Goal: Task Accomplishment & Management: Complete application form

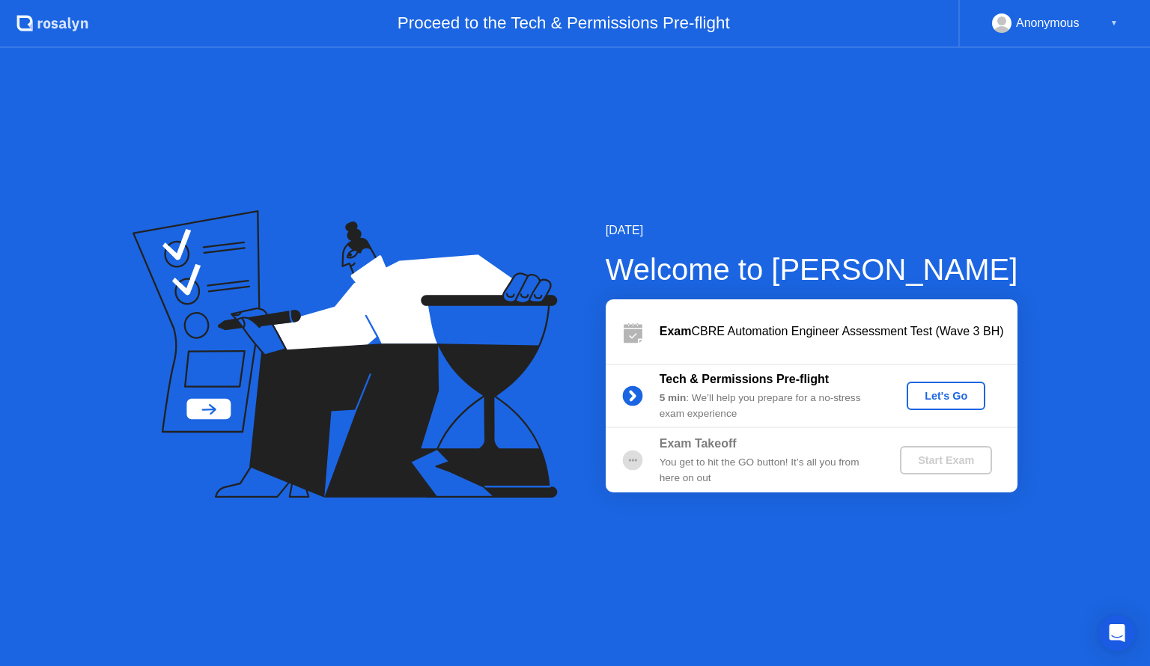
click at [973, 394] on div "Let's Go" at bounding box center [946, 396] width 67 height 12
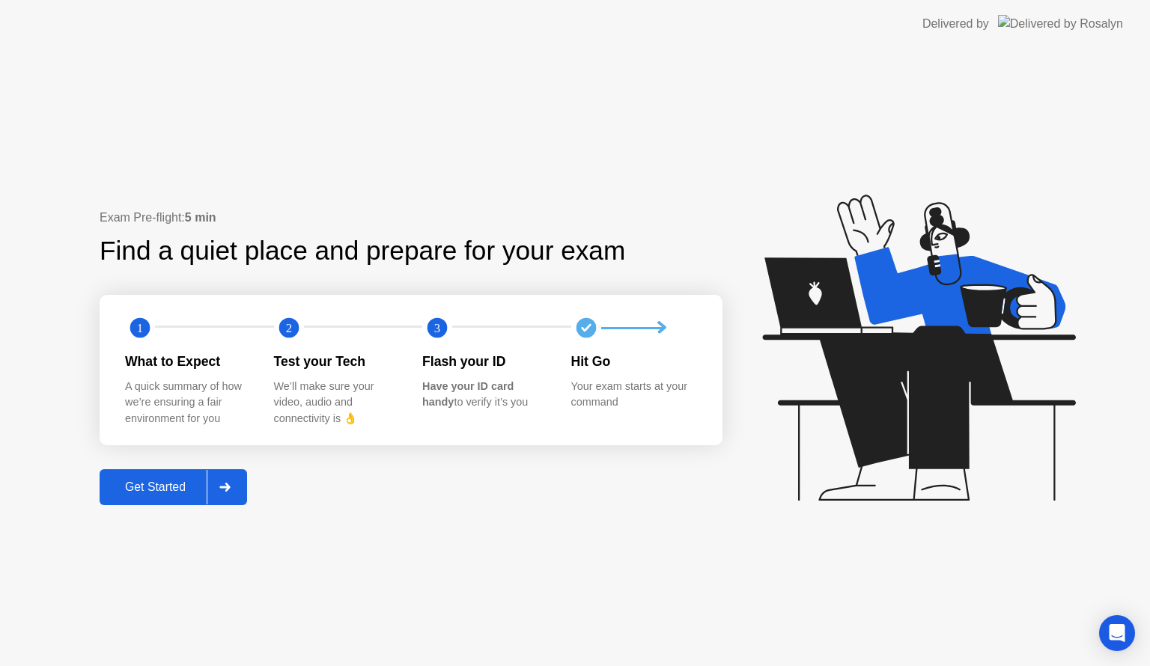
click at [189, 482] on div "Get Started" at bounding box center [155, 487] width 103 height 13
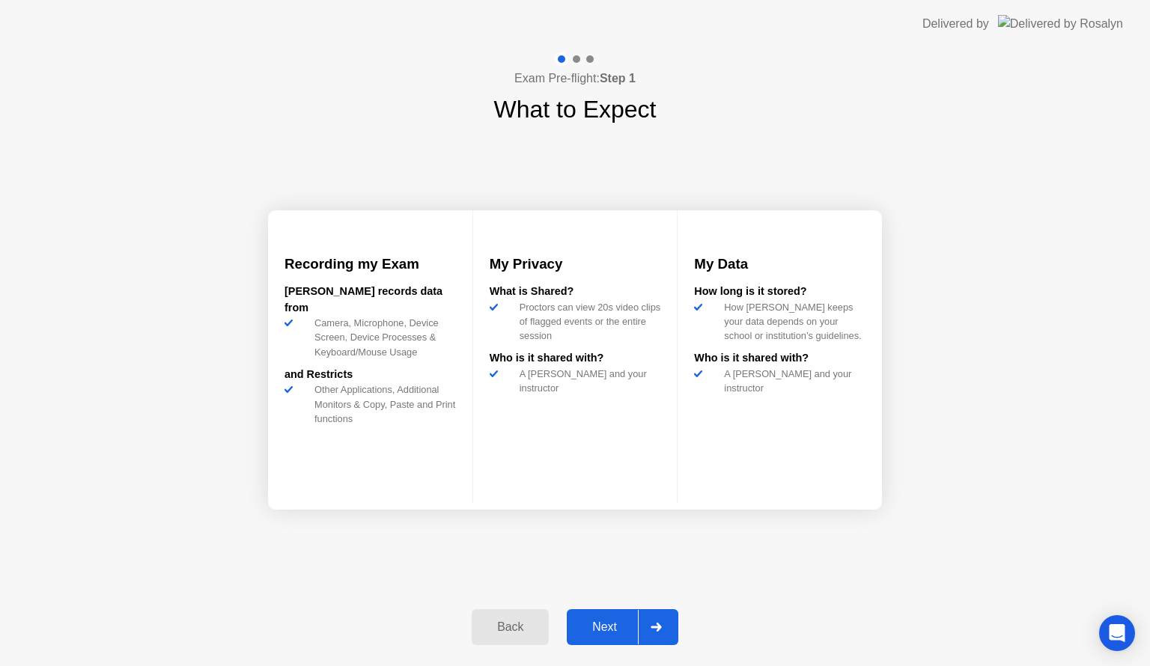
click at [620, 611] on button "Next" at bounding box center [623, 627] width 112 height 36
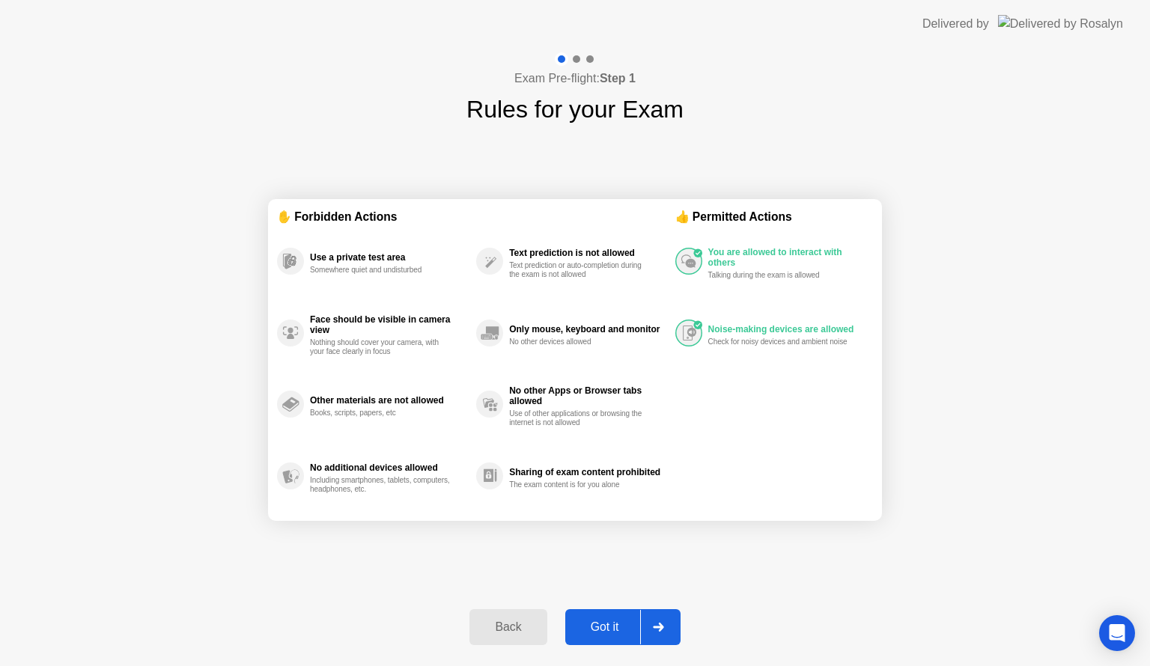
click at [620, 611] on button "Got it" at bounding box center [622, 627] width 115 height 36
select select "**********"
select select "*******"
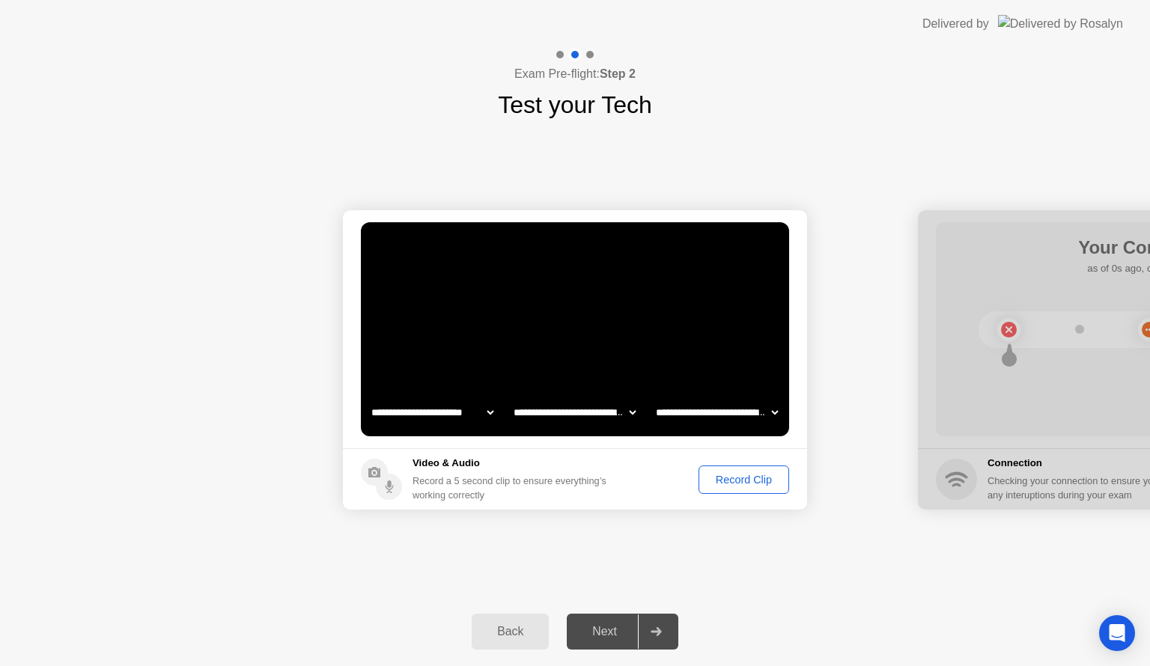
click at [737, 486] on div "Record Clip" at bounding box center [744, 480] width 80 height 12
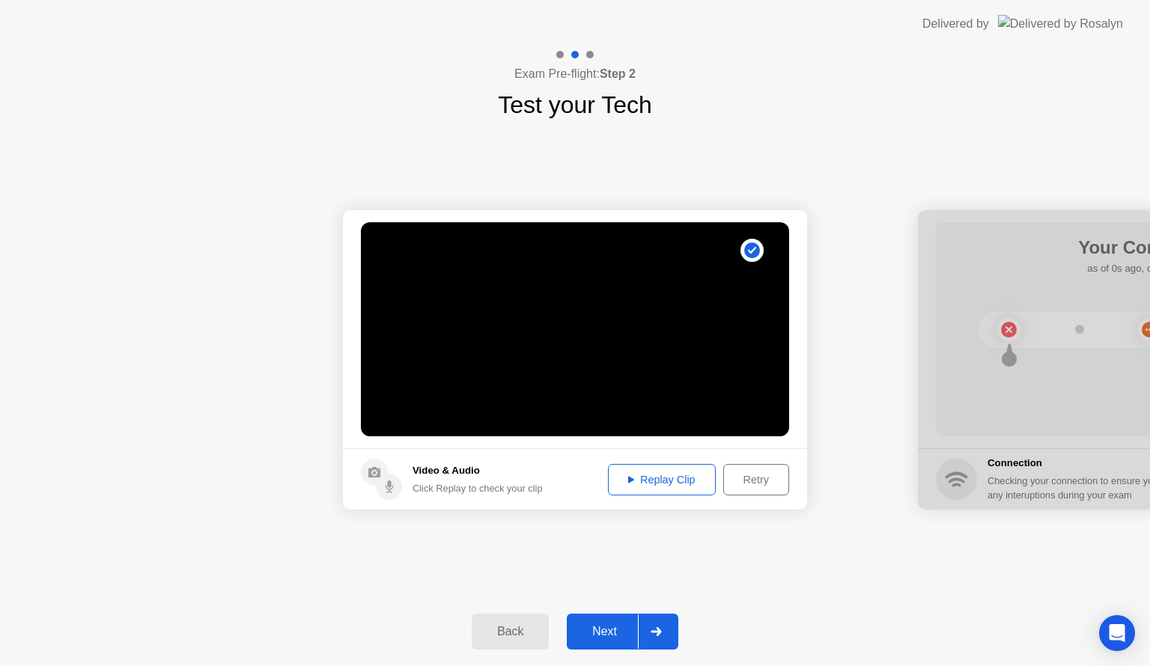
click at [604, 635] on div "Next" at bounding box center [604, 631] width 67 height 13
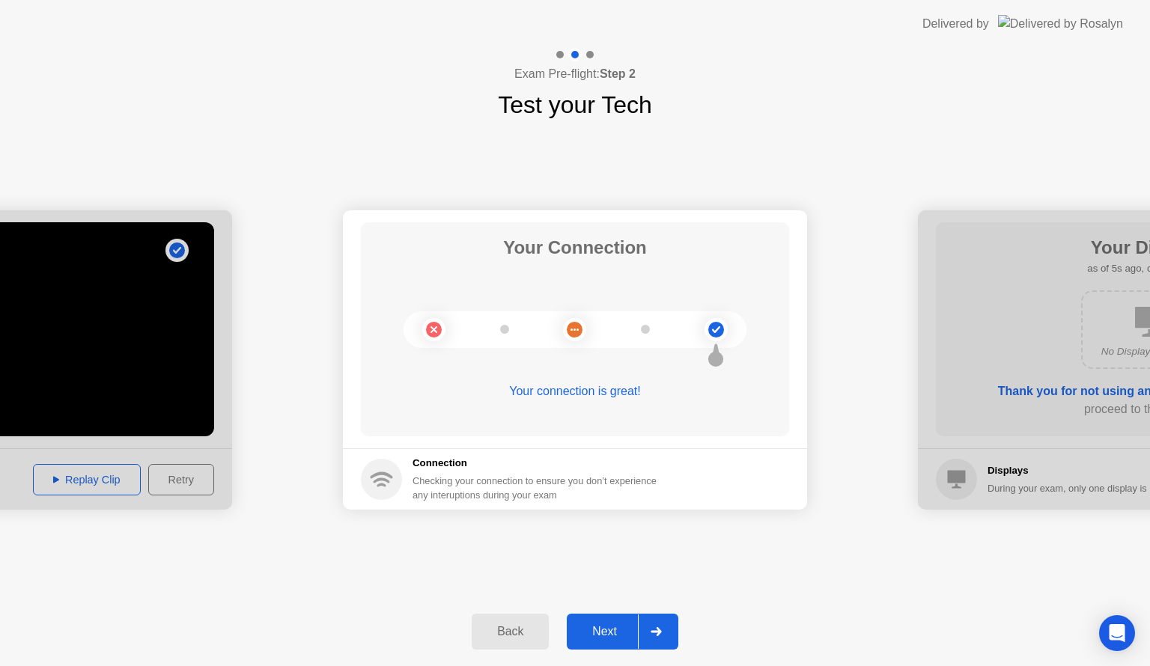
click at [604, 635] on div "Next" at bounding box center [604, 631] width 67 height 13
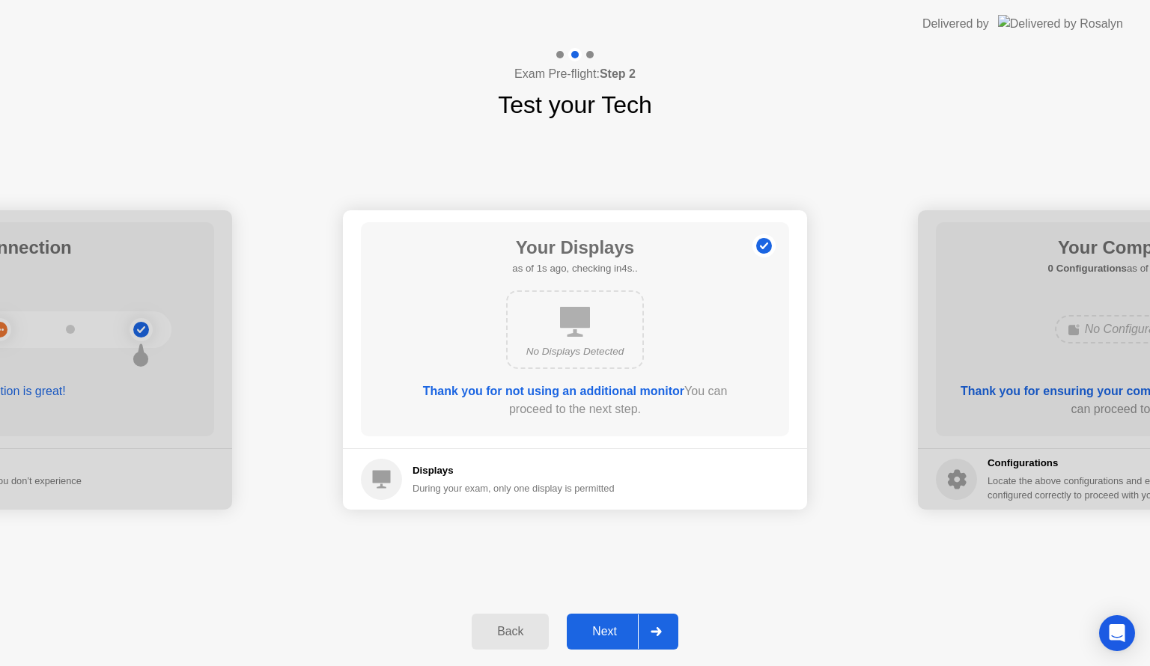
click at [604, 635] on div "Next" at bounding box center [604, 631] width 67 height 13
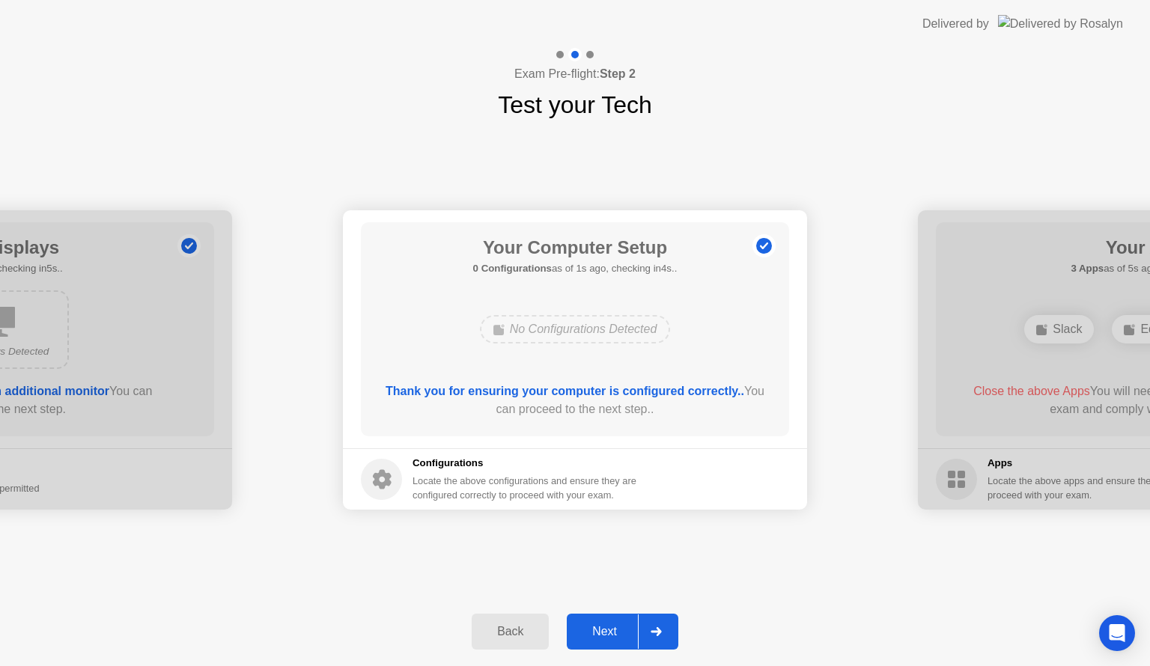
click at [604, 635] on div "Next" at bounding box center [604, 631] width 67 height 13
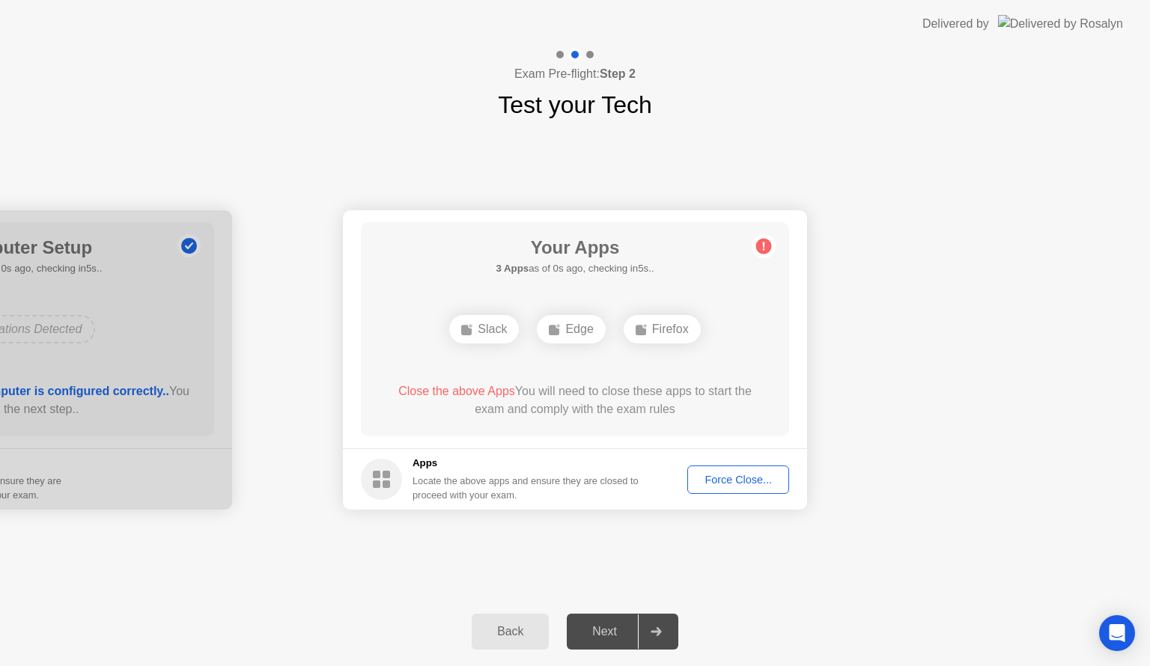
click at [718, 474] on div "Force Close..." at bounding box center [738, 480] width 91 height 12
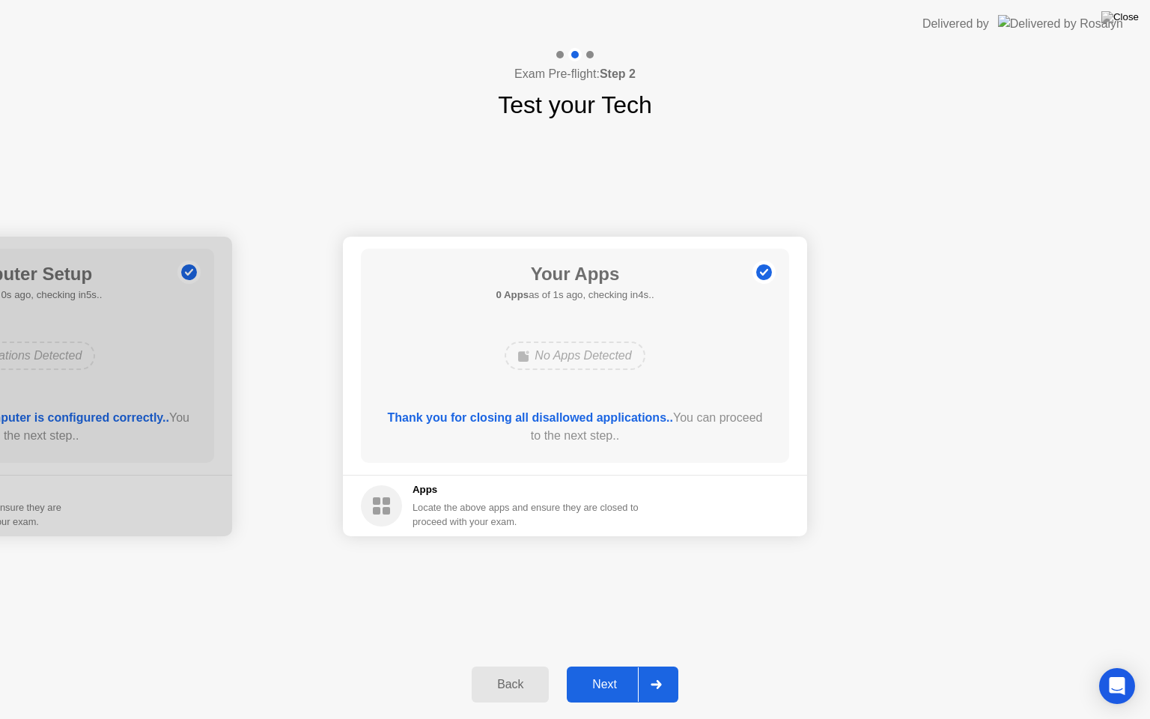
click at [614, 666] on button "Next" at bounding box center [623, 684] width 112 height 36
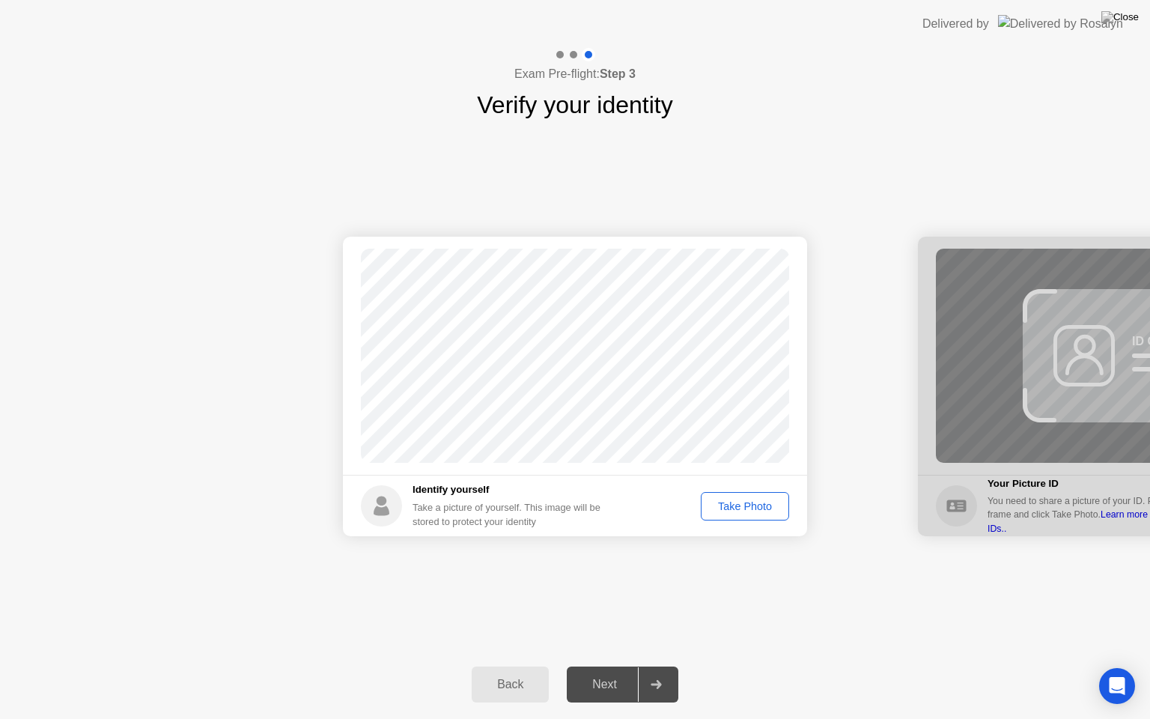
click at [741, 508] on div "Take Photo" at bounding box center [745, 506] width 78 height 12
click at [590, 666] on div "Next" at bounding box center [604, 684] width 67 height 13
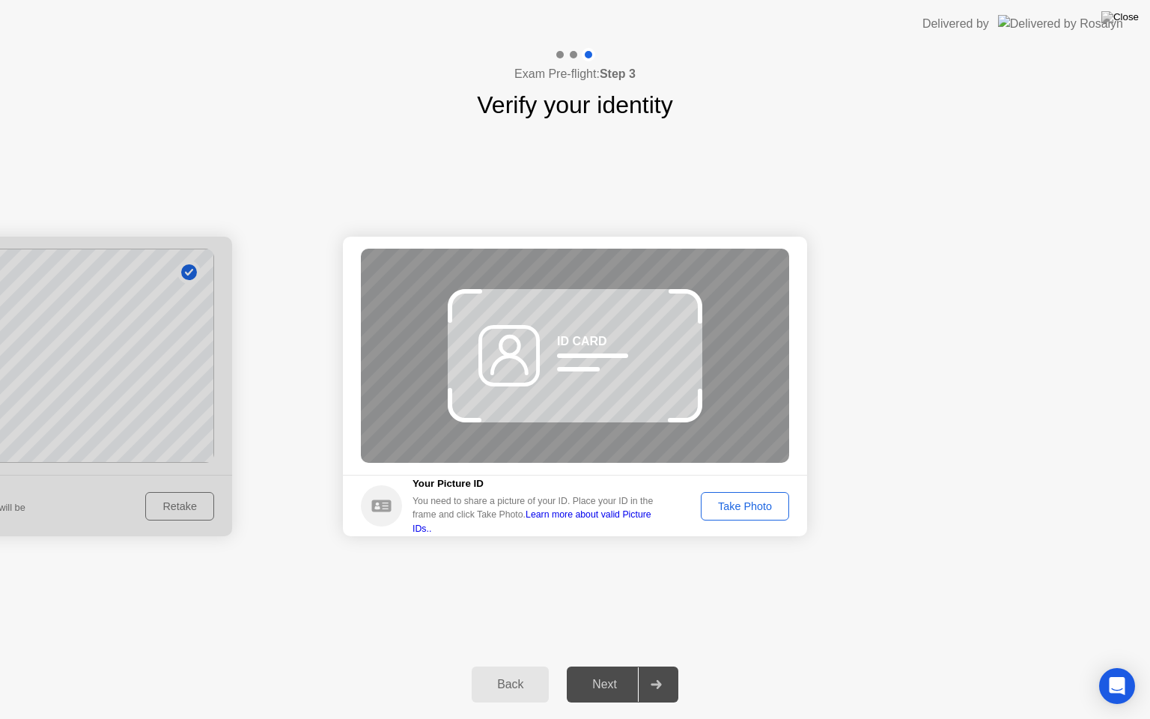
click at [768, 511] on div "Take Photo" at bounding box center [745, 506] width 78 height 12
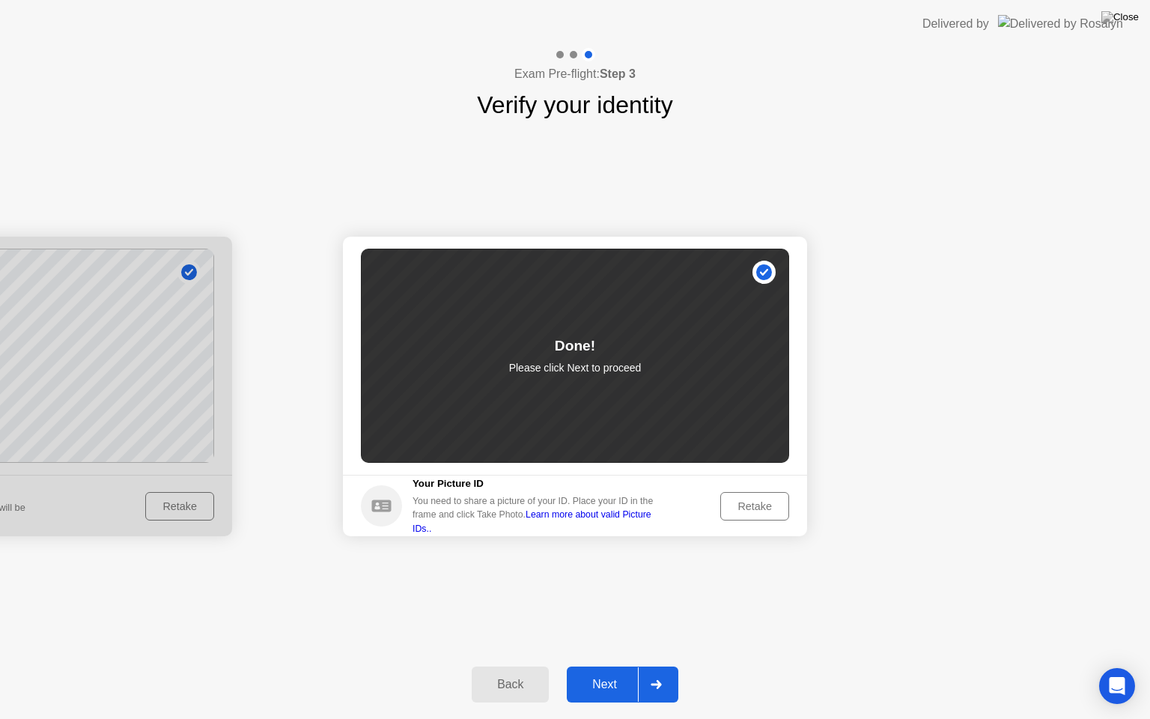
click at [612, 666] on button "Next" at bounding box center [623, 684] width 112 height 36
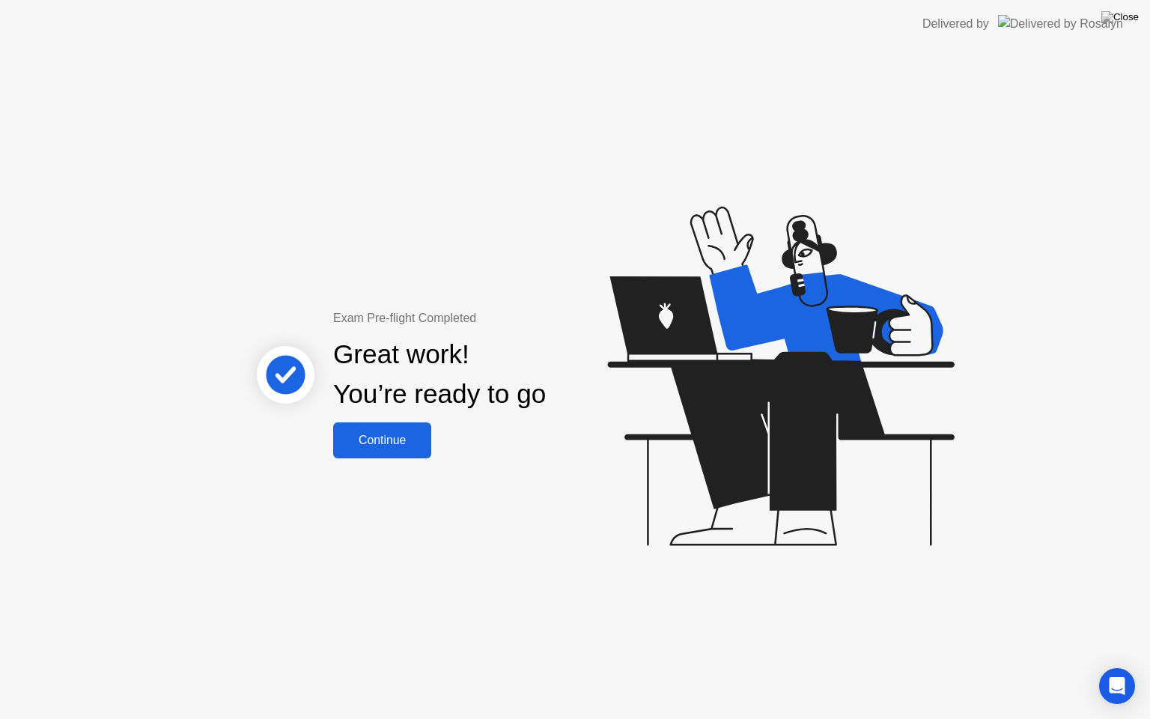
click at [393, 443] on div "Continue" at bounding box center [382, 439] width 89 height 13
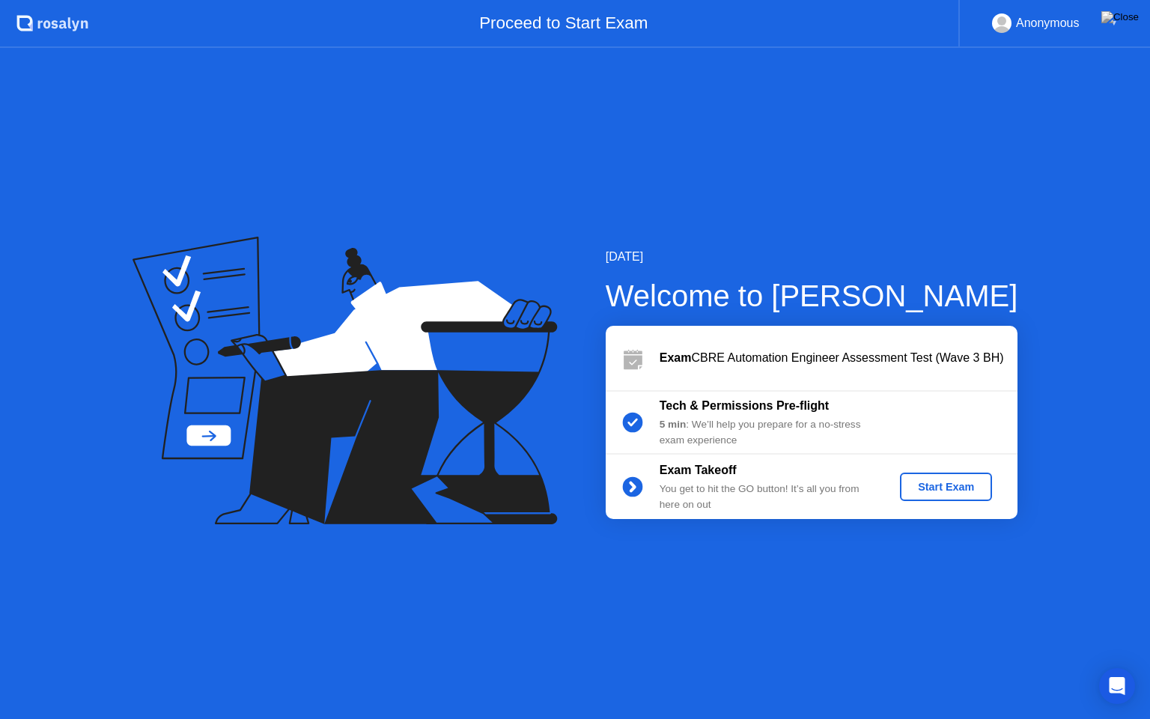
click at [940, 472] on button "Start Exam" at bounding box center [946, 486] width 92 height 28
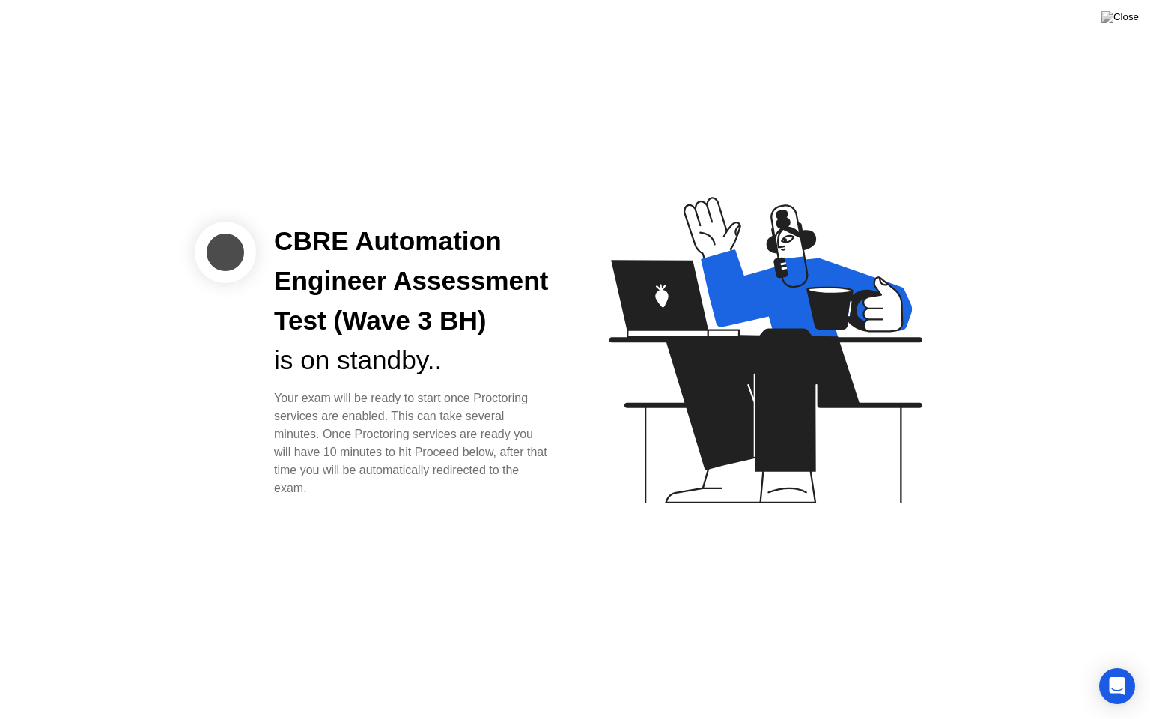
click at [693, 508] on icon at bounding box center [762, 356] width 386 height 383
click at [703, 228] on icon at bounding box center [762, 356] width 386 height 383
click at [1113, 666] on icon "Open Intercom Messenger" at bounding box center [1116, 685] width 17 height 19
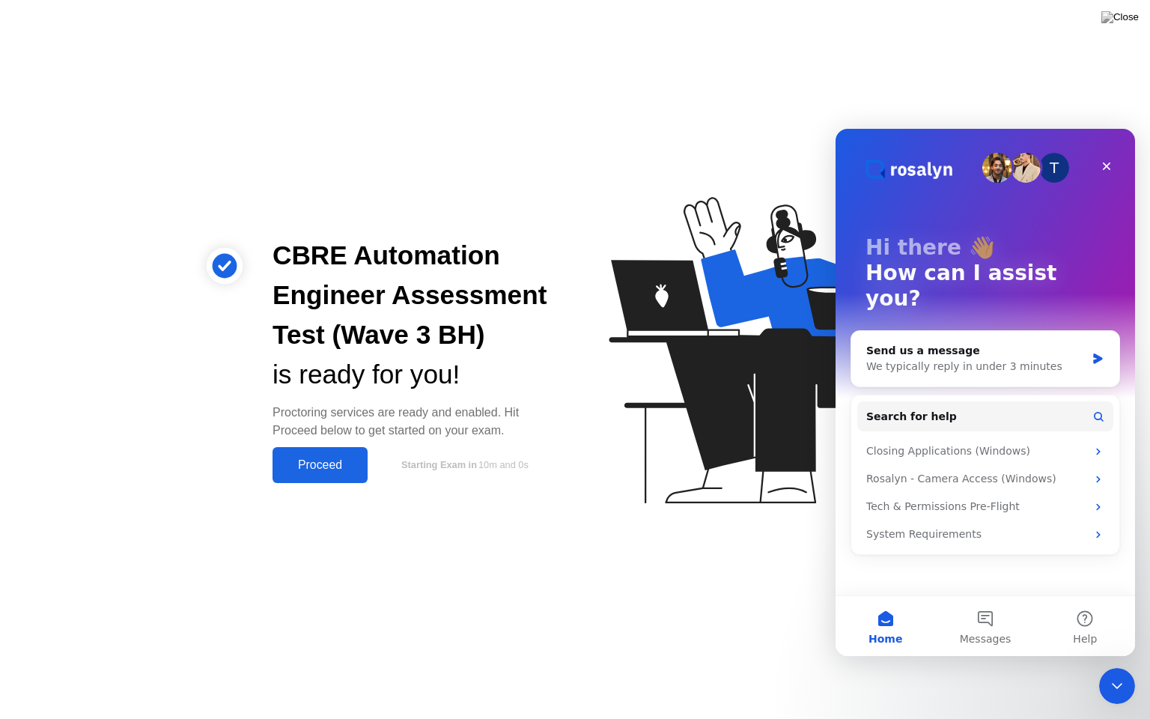
click at [774, 561] on div "CBRE Automation Engineer Assessment Test (Wave 3 BH) is ready for you! Proctori…" at bounding box center [575, 359] width 1150 height 719
click at [1106, 666] on icon "Close Intercom Messenger" at bounding box center [1115, 684] width 18 height 18
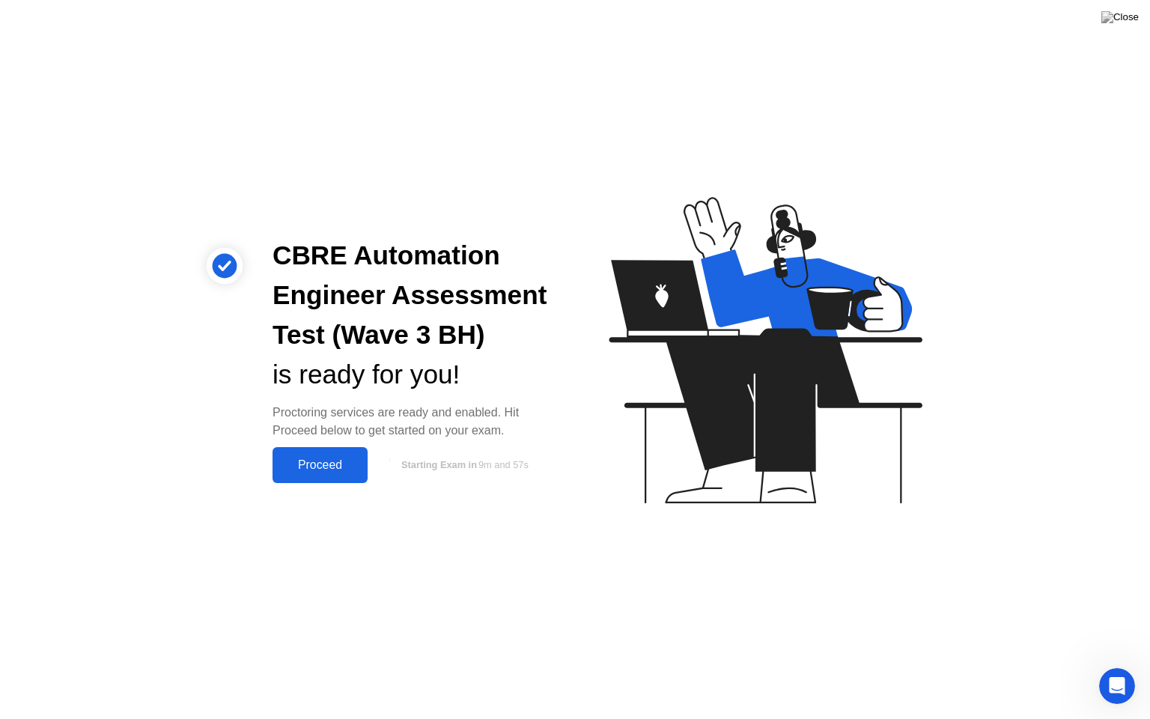
click at [341, 482] on button "Proceed" at bounding box center [320, 465] width 95 height 36
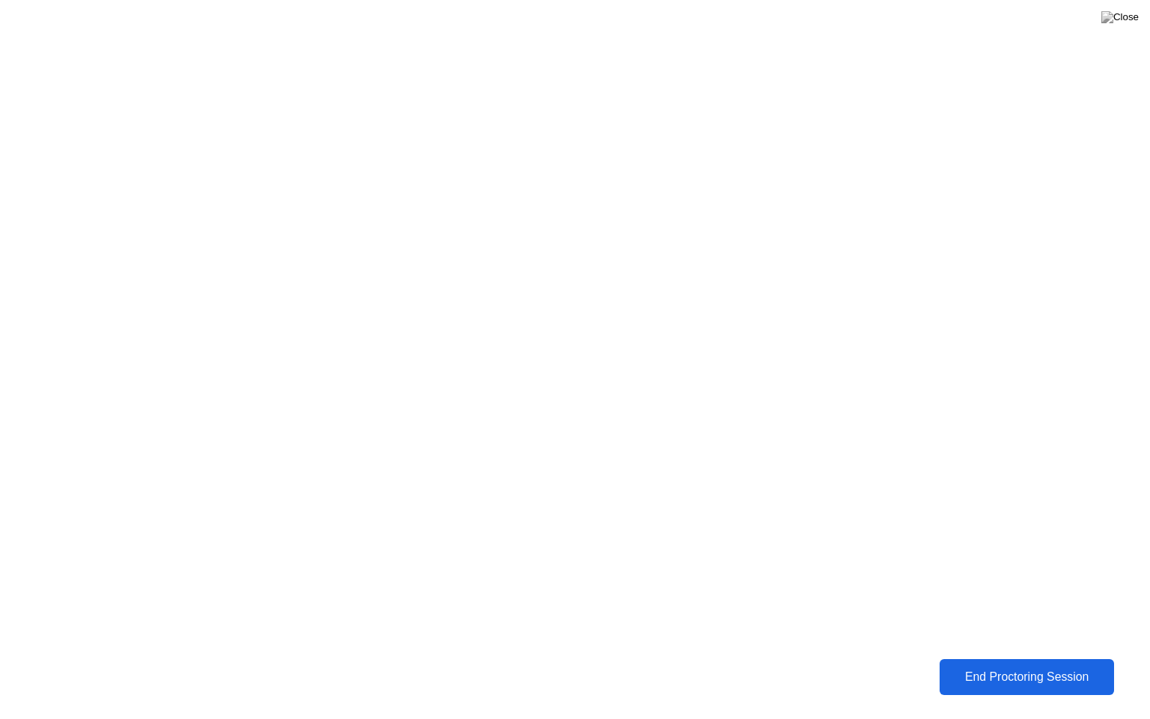
click at [982, 666] on div "End Proctoring Session" at bounding box center [1026, 676] width 165 height 13
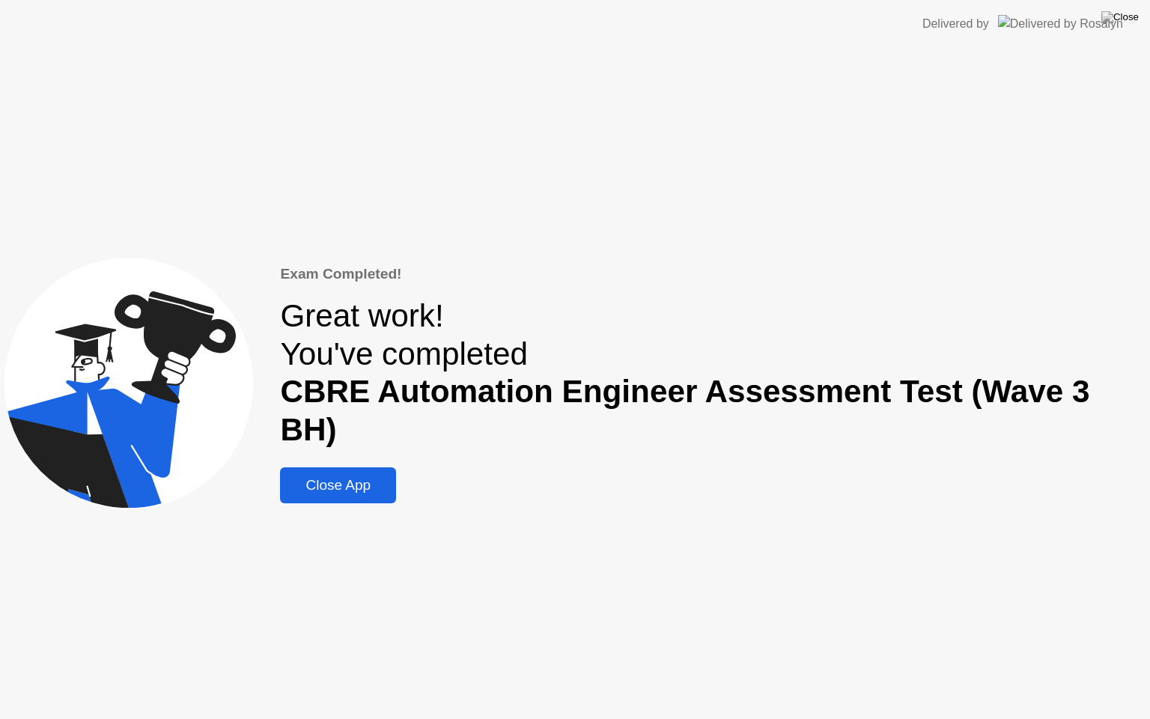
click at [581, 520] on div "Exam Completed! Great work! You've completed CBRE Automation Engineer Assessmen…" at bounding box center [575, 383] width 1150 height 671
click at [353, 477] on div "Close App" at bounding box center [338, 485] width 107 height 16
